Goal: Information Seeking & Learning: Learn about a topic

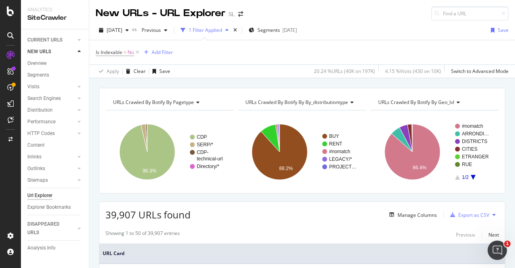
scroll to position [216, 0]
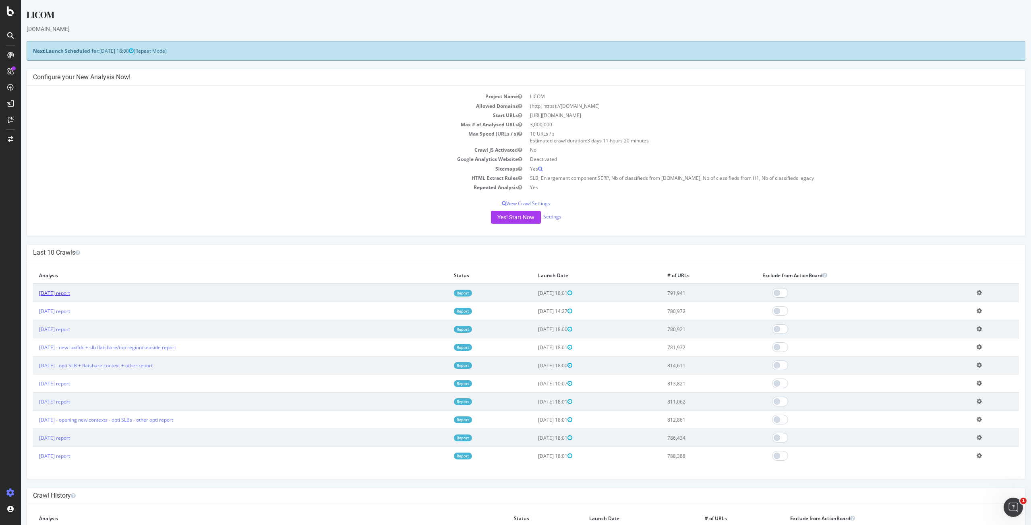
click at [70, 293] on link "[DATE] report" at bounding box center [54, 293] width 31 height 7
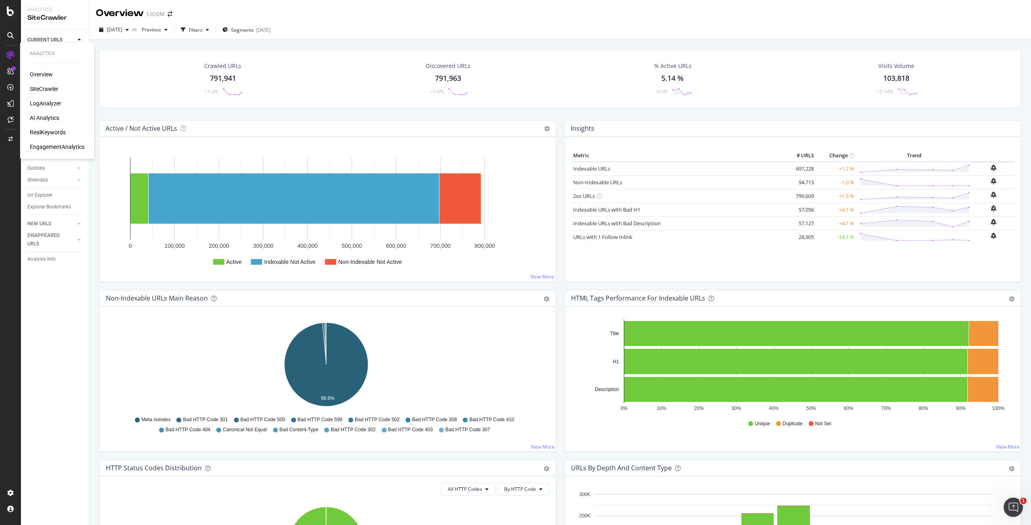
click at [43, 132] on div "RealKeywords" at bounding box center [48, 132] width 36 height 8
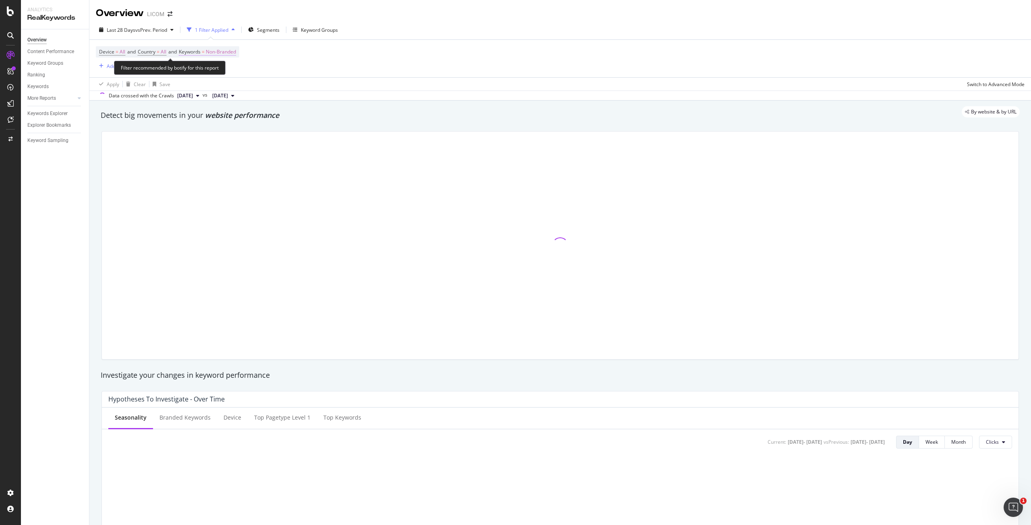
click at [225, 52] on span "Non-Branded" at bounding box center [221, 51] width 30 height 11
click at [213, 72] on span "Non-Branded" at bounding box center [206, 70] width 33 height 7
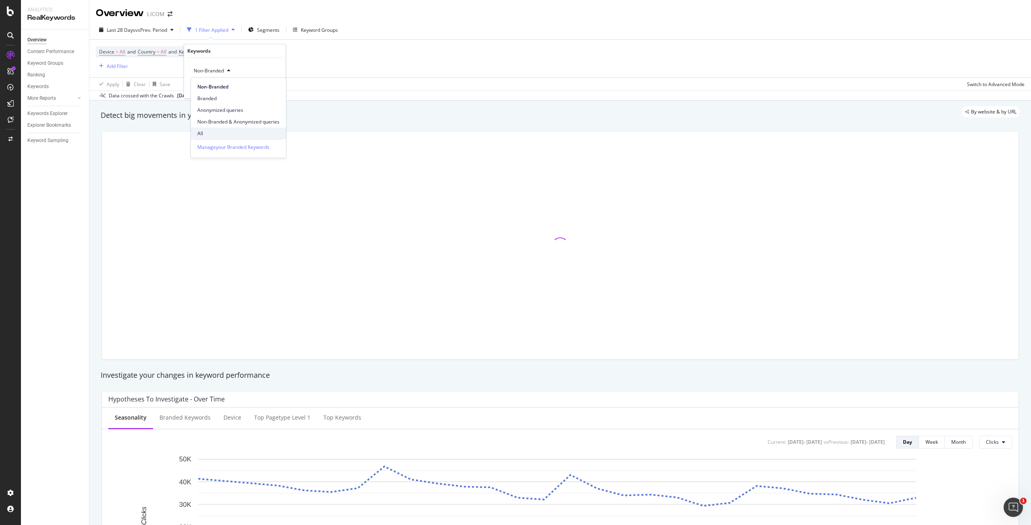
click at [210, 134] on span "All" at bounding box center [238, 133] width 82 height 7
click at [263, 90] on div "button" at bounding box center [261, 87] width 11 height 5
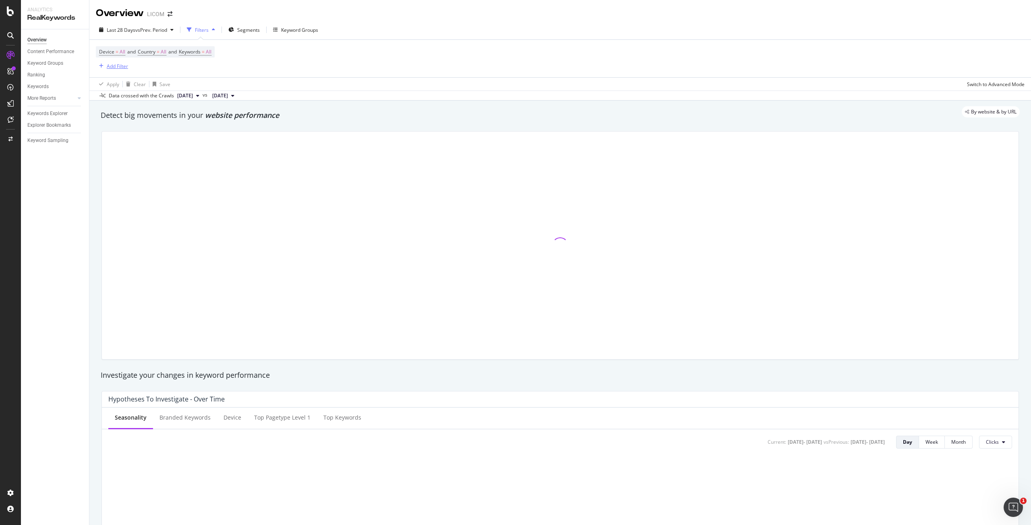
click at [114, 68] on div "Add Filter" at bounding box center [117, 66] width 21 height 7
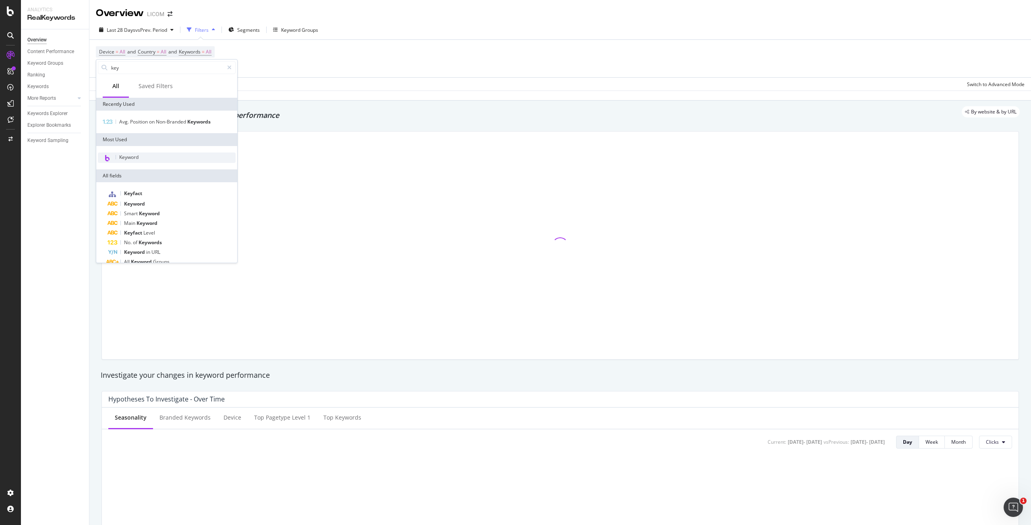
type input "key"
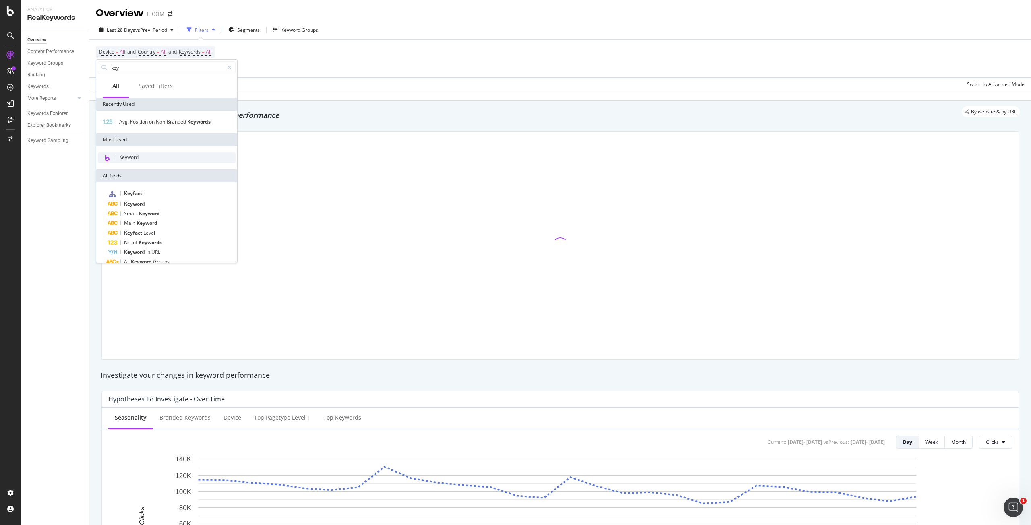
click at [132, 156] on span "Keyword" at bounding box center [128, 157] width 19 height 7
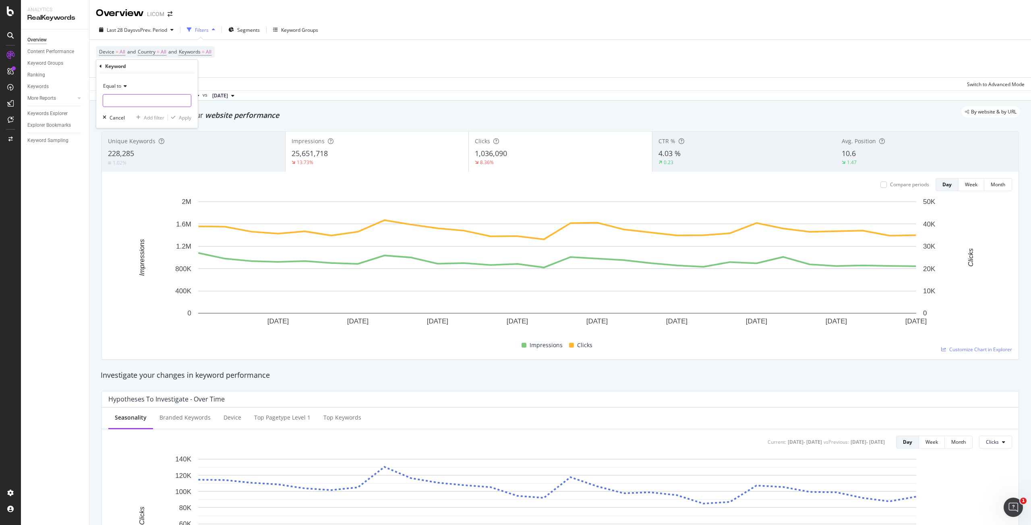
click at [160, 106] on input "text" at bounding box center [147, 100] width 88 height 13
click at [110, 86] on span "Equal to" at bounding box center [112, 86] width 18 height 7
click at [122, 167] on span "Contains" at bounding box center [117, 165] width 20 height 7
click at [124, 102] on input "text" at bounding box center [147, 100] width 88 height 13
type input "divorce"
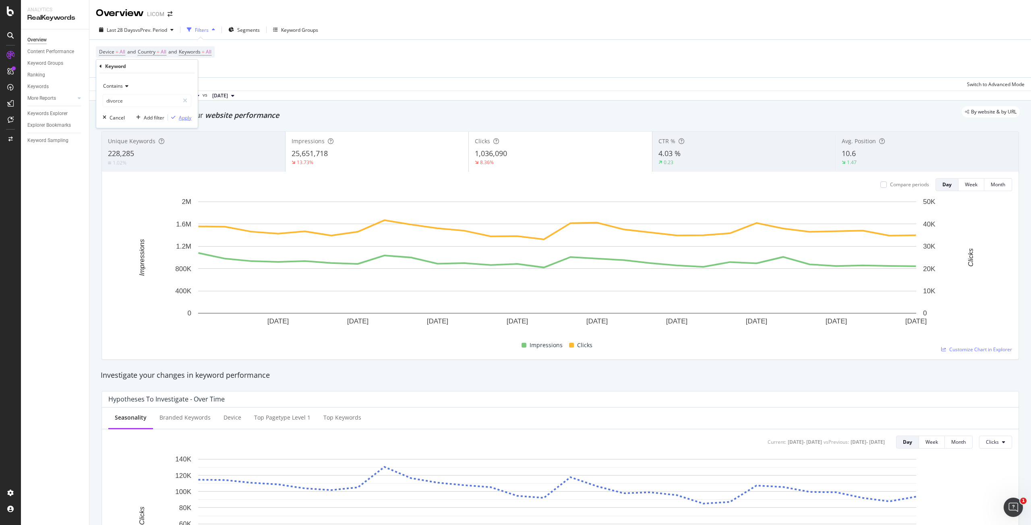
click at [183, 115] on div "Apply" at bounding box center [185, 117] width 12 height 7
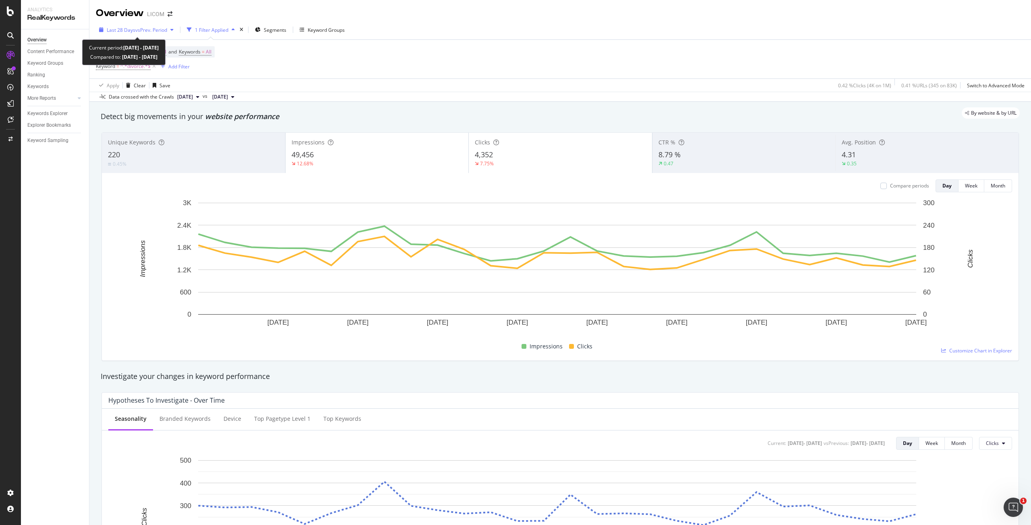
click at [163, 29] on span "vs Prev. Period" at bounding box center [151, 30] width 32 height 7
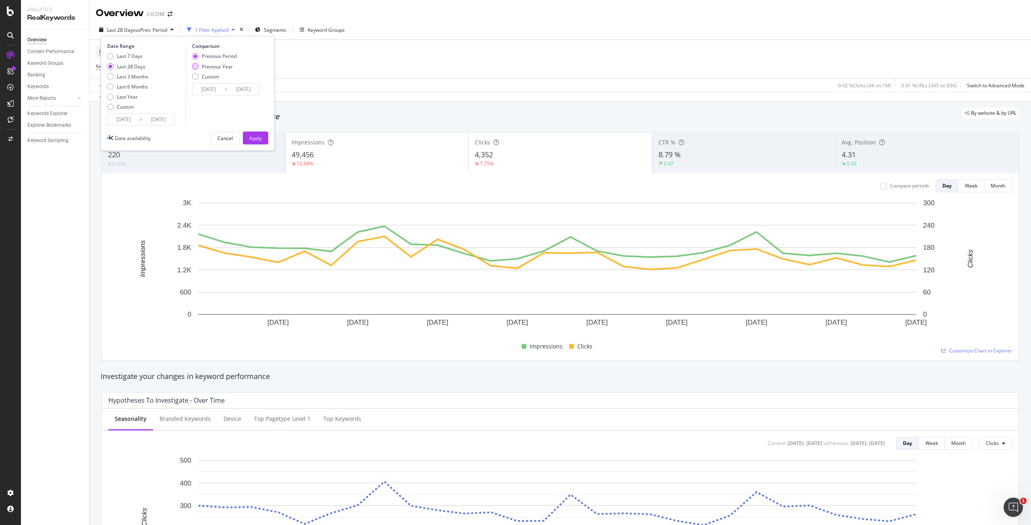
click at [197, 66] on div "Previous Year" at bounding box center [195, 66] width 6 height 6
type input "[DATE]"
click at [254, 136] on div "Apply" at bounding box center [255, 138] width 12 height 7
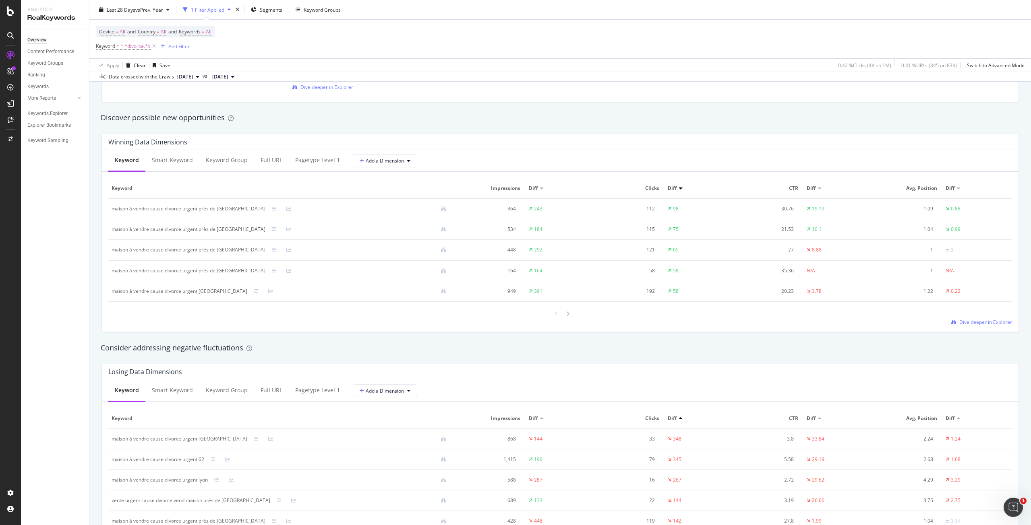
scroll to position [725, 0]
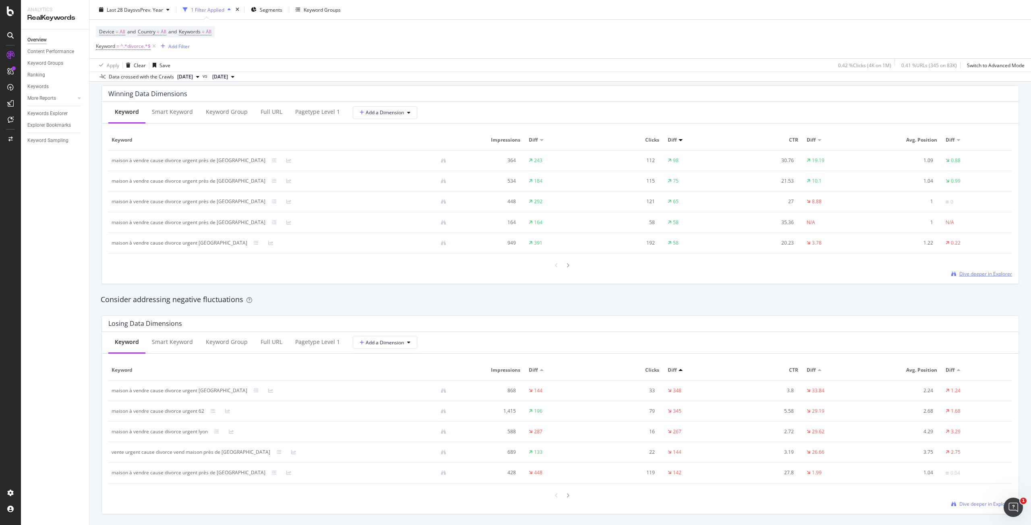
click at [968, 275] on span "Dive deeper in Explorer" at bounding box center [985, 274] width 53 height 7
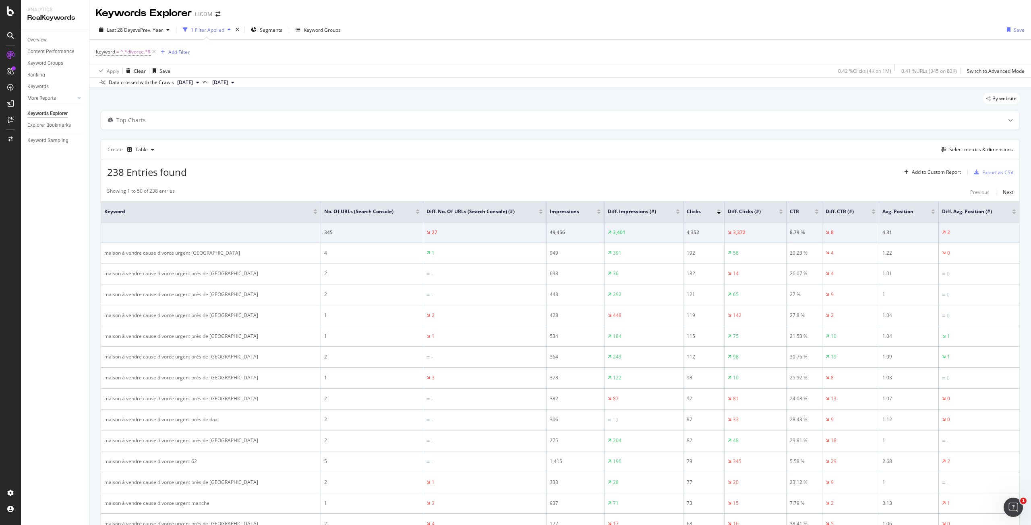
click at [420, 151] on div "Create Table Select metrics & dimensions" at bounding box center [560, 149] width 919 height 19
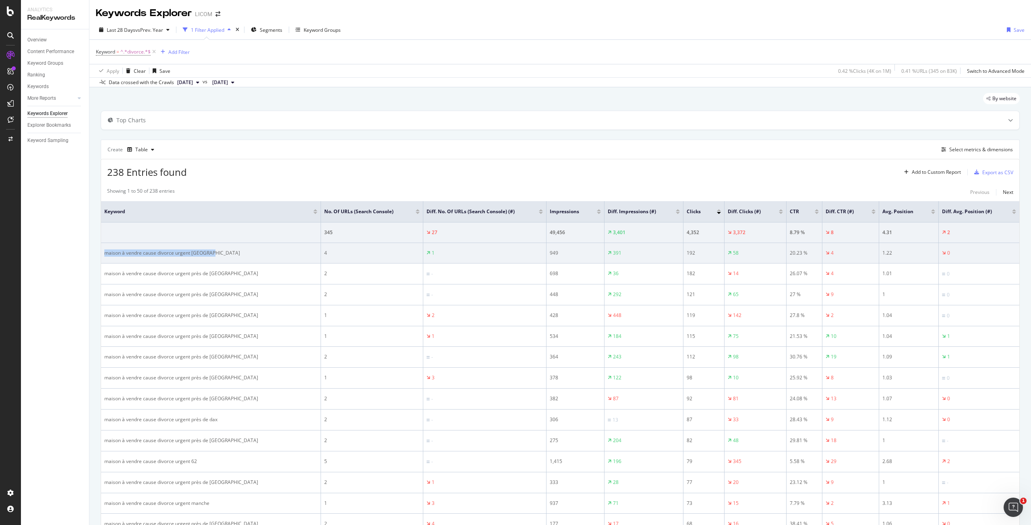
drag, startPoint x: 216, startPoint y: 253, endPoint x: 102, endPoint y: 257, distance: 114.0
click at [102, 257] on td "maison à vendre cause divorce urgent [GEOGRAPHIC_DATA]" at bounding box center [211, 253] width 220 height 21
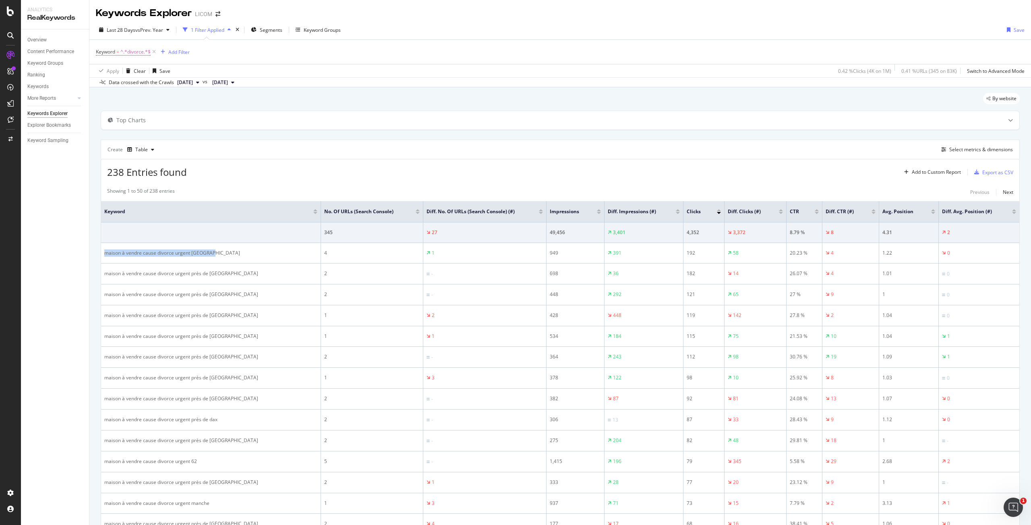
copy div "maison à vendre cause divorce urgent [GEOGRAPHIC_DATA]"
